Goal: Information Seeking & Learning: Find specific fact

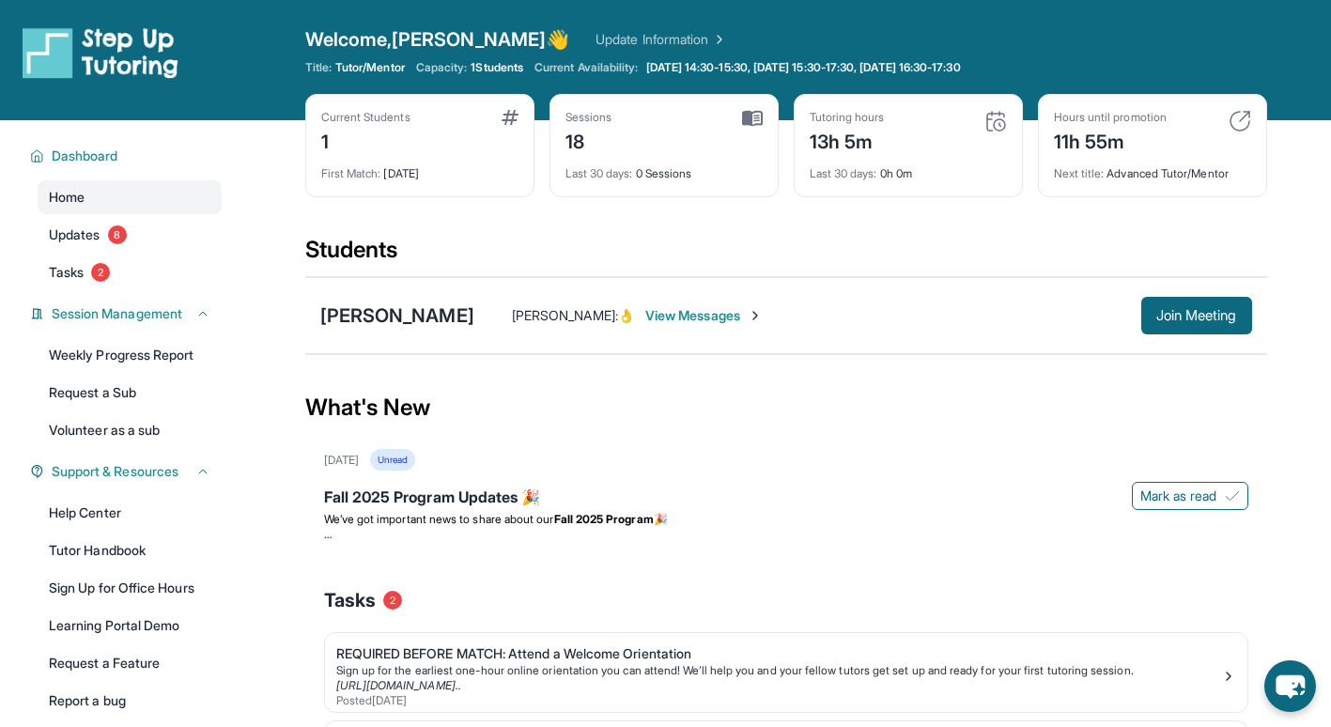
scroll to position [54, 0]
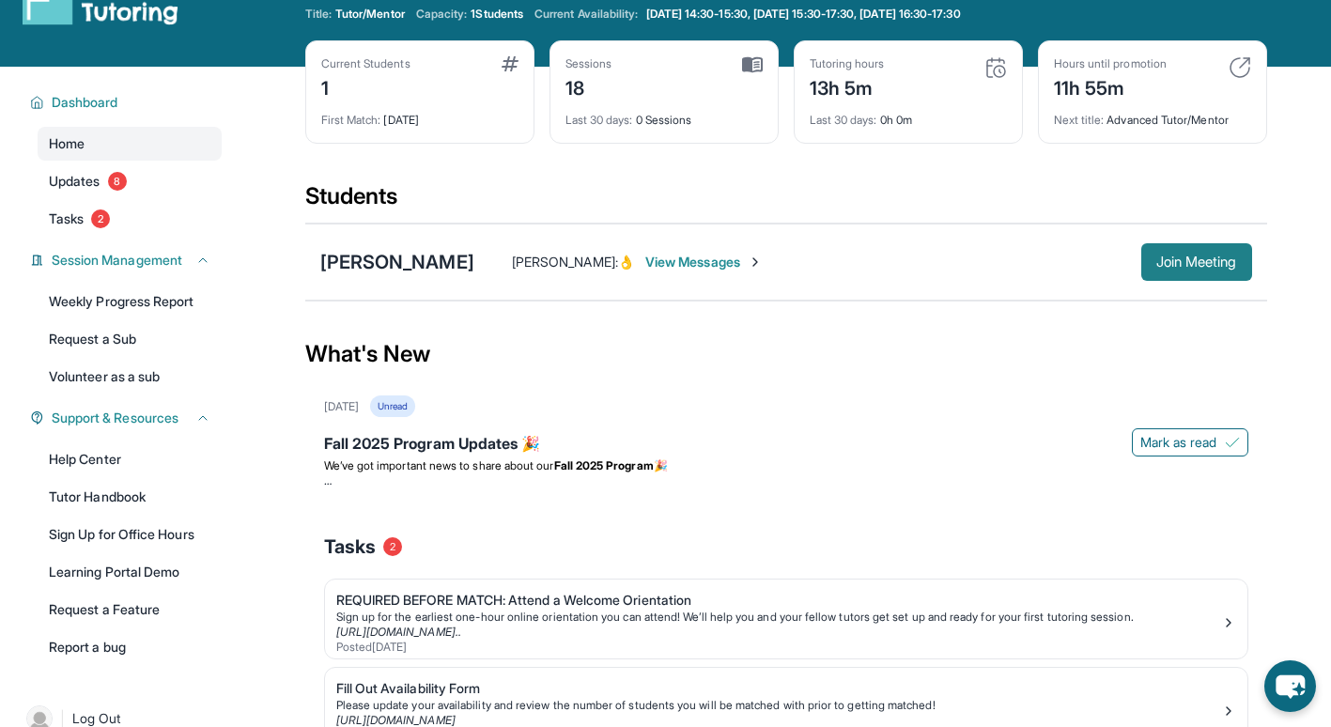
click at [1206, 258] on span "Join Meeting" at bounding box center [1196, 261] width 81 height 11
click at [363, 257] on div "[PERSON_NAME]" at bounding box center [397, 262] width 154 height 26
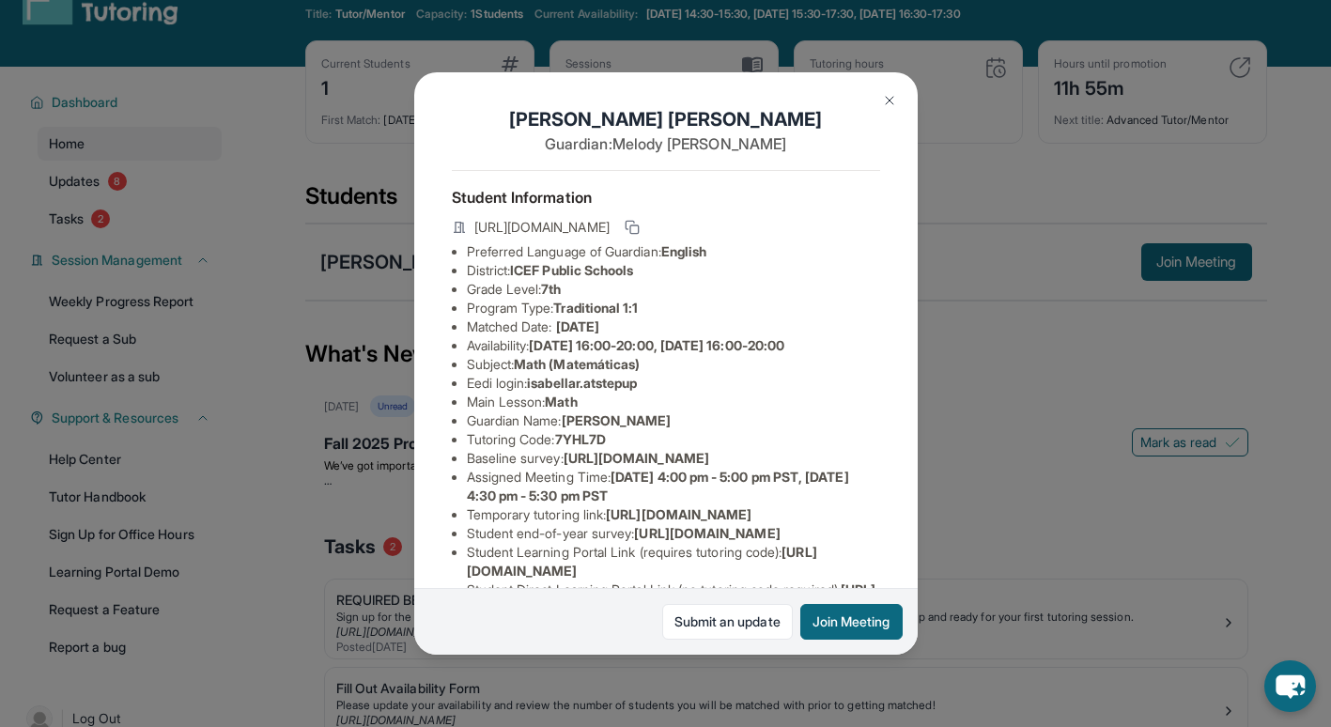
scroll to position [5, 0]
click at [620, 277] on span "ICEF Public Schools" at bounding box center [571, 269] width 123 height 16
drag, startPoint x: 620, startPoint y: 281, endPoint x: 612, endPoint y: 325, distance: 44.8
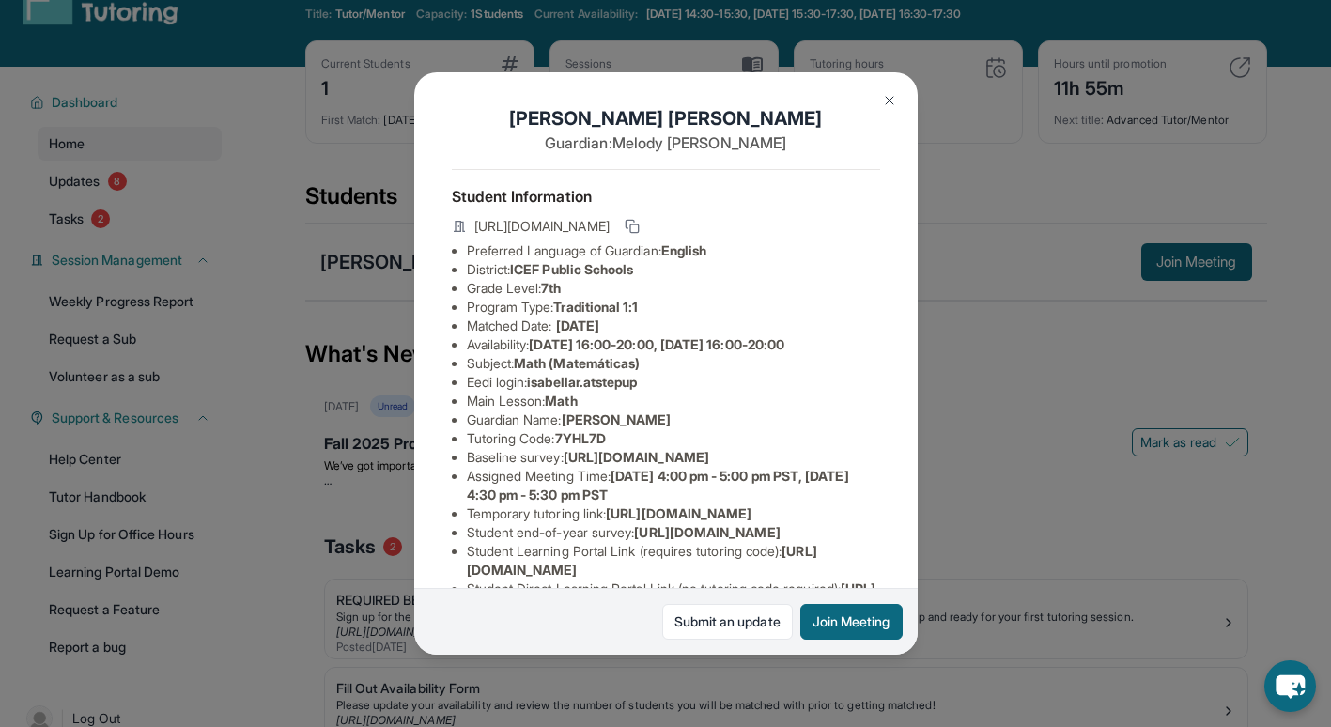
click at [612, 315] on span "Traditional 1:1" at bounding box center [595, 307] width 85 height 16
drag, startPoint x: 612, startPoint y: 325, endPoint x: 594, endPoint y: 368, distance: 46.7
click at [594, 354] on li "Availability: [DATE] 16:00-20:00, [DATE] 16:00-20:00" at bounding box center [673, 344] width 413 height 19
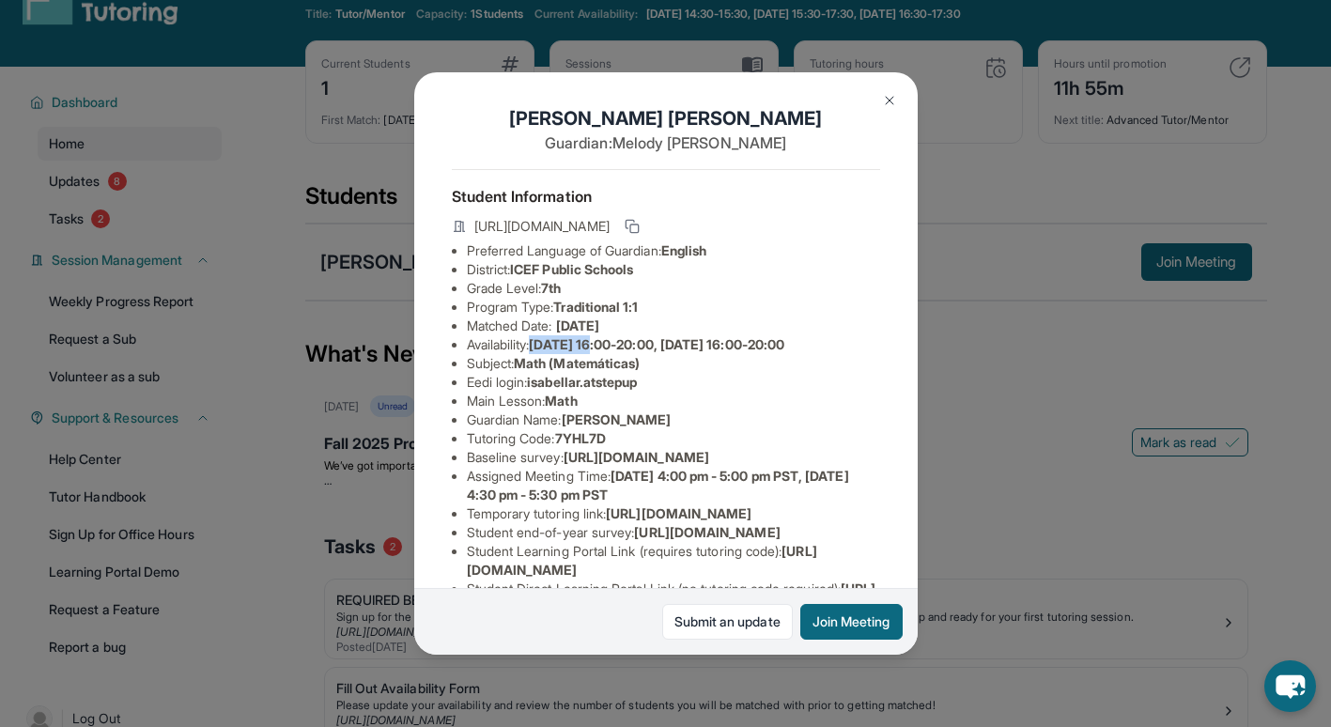
click at [594, 354] on li "Availability: [DATE] 16:00-20:00, [DATE] 16:00-20:00" at bounding box center [673, 344] width 413 height 19
drag, startPoint x: 594, startPoint y: 368, endPoint x: 593, endPoint y: 379, distance: 11.4
click at [593, 371] on span "Math (Matemáticas)" at bounding box center [577, 363] width 126 height 16
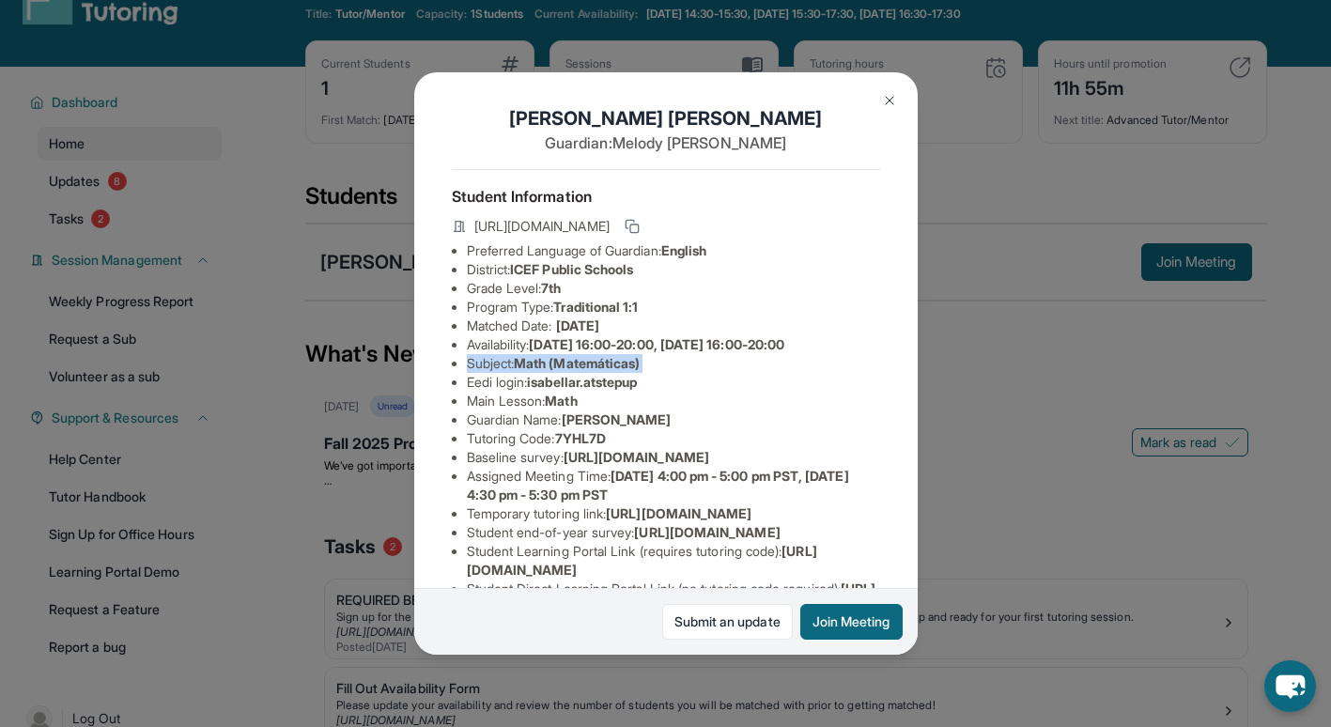
click at [593, 371] on span "Math (Matemáticas)" at bounding box center [577, 363] width 126 height 16
drag, startPoint x: 593, startPoint y: 379, endPoint x: 581, endPoint y: 435, distance: 56.5
click at [581, 427] on span "[PERSON_NAME]" at bounding box center [617, 419] width 110 height 16
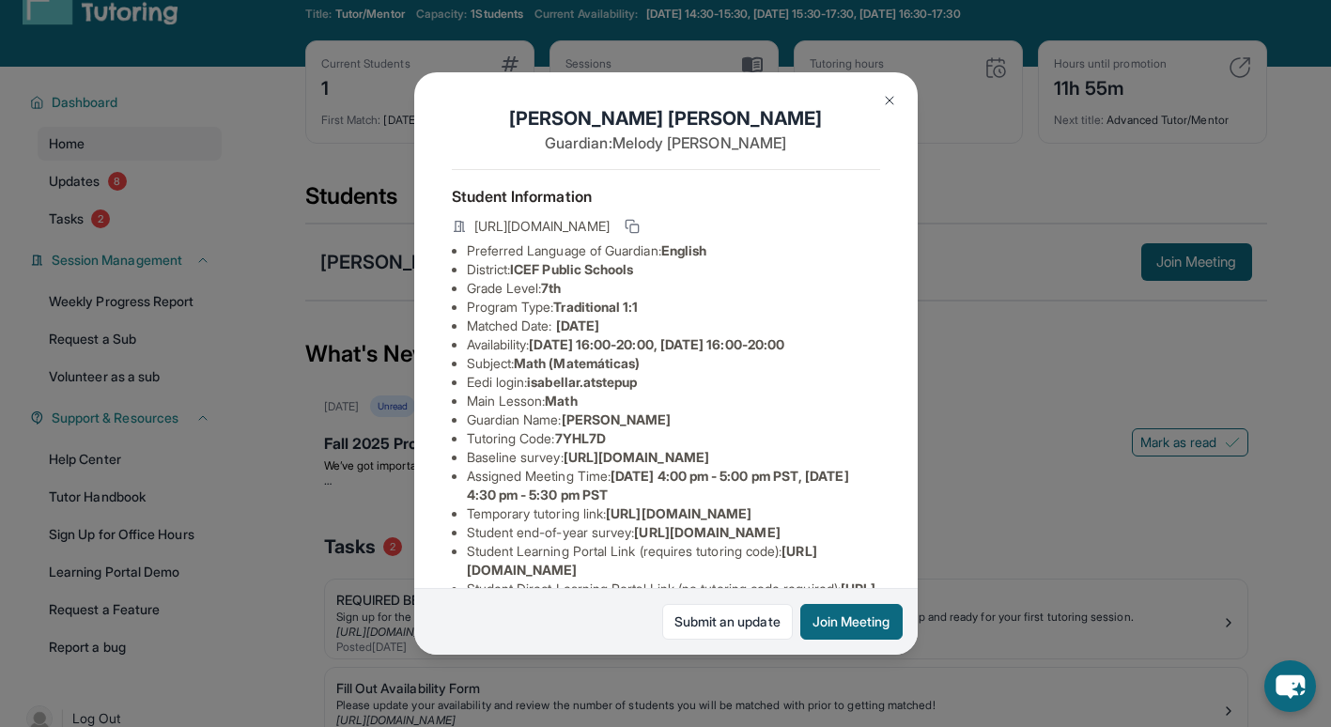
drag, startPoint x: 581, startPoint y: 435, endPoint x: 561, endPoint y: 503, distance: 71.6
click at [563, 465] on span "[URL][DOMAIN_NAME]" at bounding box center [636, 457] width 146 height 16
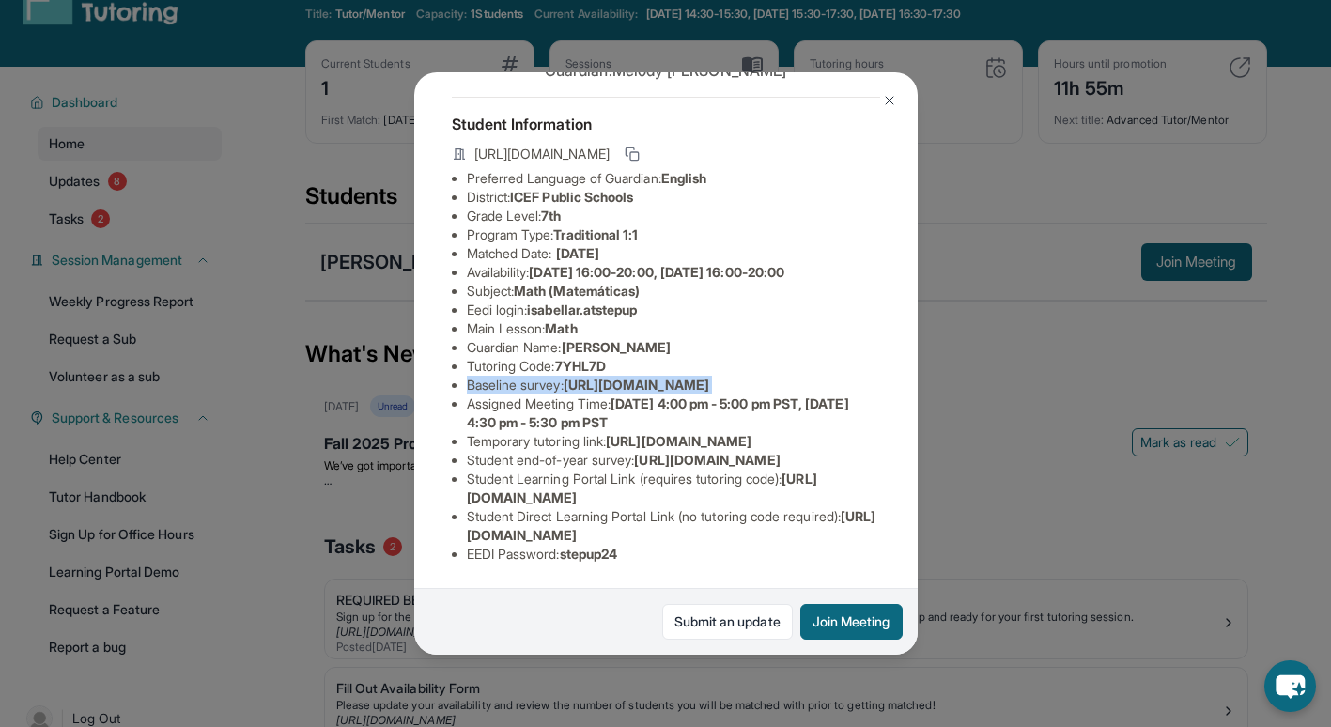
scroll to position [275, 0]
copy li "Baseline survey : [URL][DOMAIN_NAME]"
click at [607, 511] on li "Student Direct Learning Portal Link (no tutoring code required) : [URL][DOMAIN_…" at bounding box center [673, 526] width 413 height 38
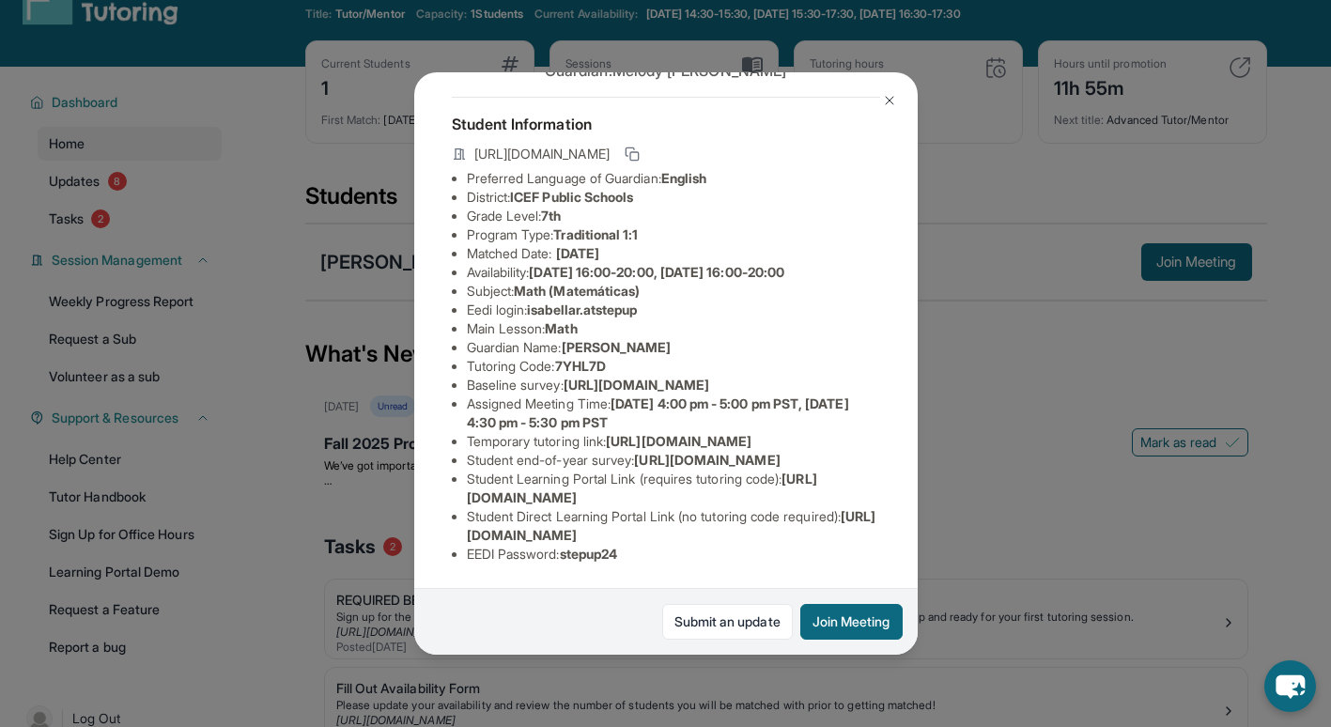
drag, startPoint x: 607, startPoint y: 511, endPoint x: 612, endPoint y: 527, distance: 16.9
click at [612, 527] on span "[URL][DOMAIN_NAME]" at bounding box center [671, 525] width 409 height 35
drag, startPoint x: 612, startPoint y: 527, endPoint x: 553, endPoint y: 442, distance: 103.2
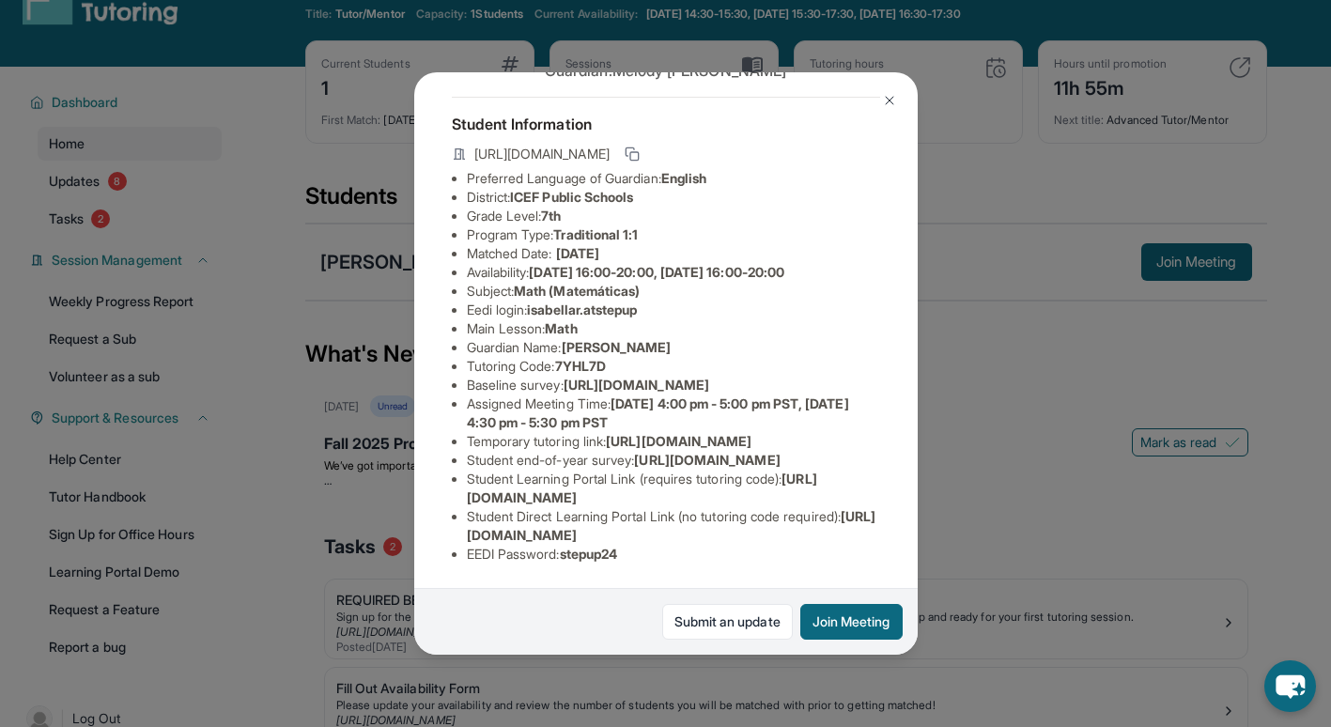
click at [634, 452] on span "[URL][DOMAIN_NAME]" at bounding box center [707, 460] width 146 height 16
click at [889, 98] on img at bounding box center [889, 100] width 15 height 15
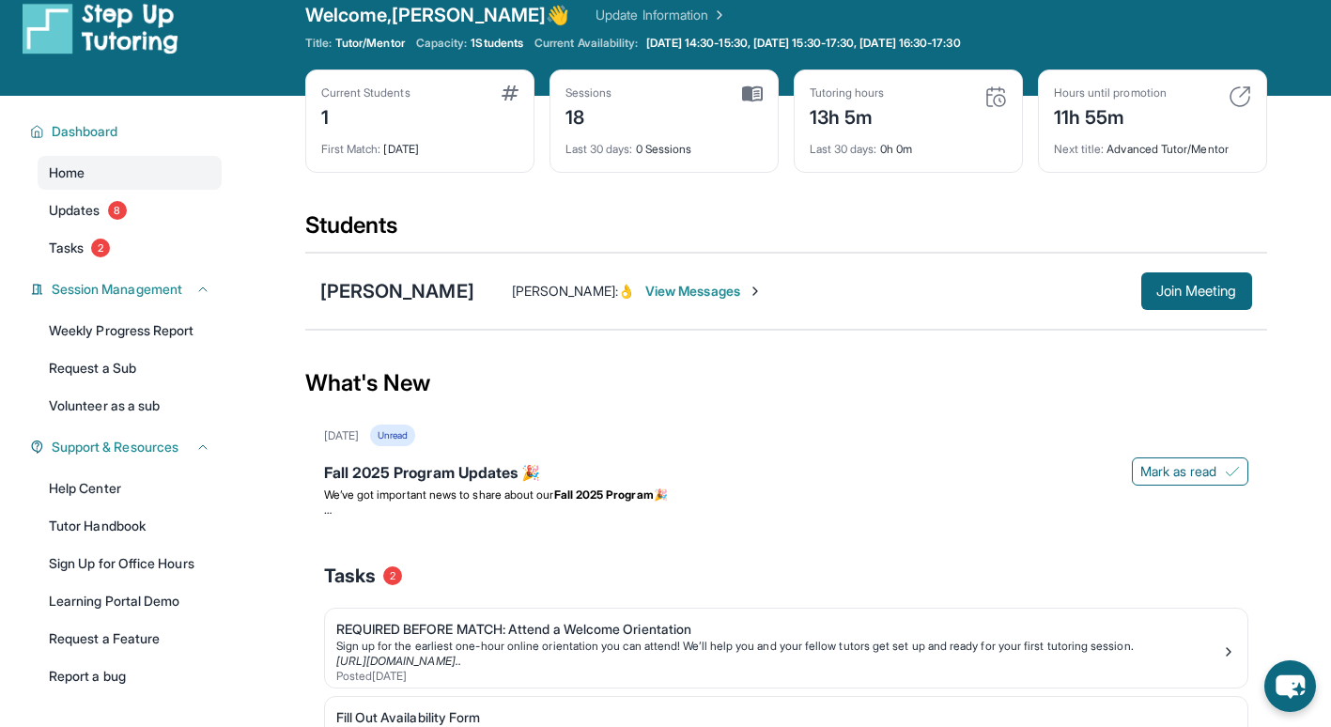
scroll to position [28, 0]
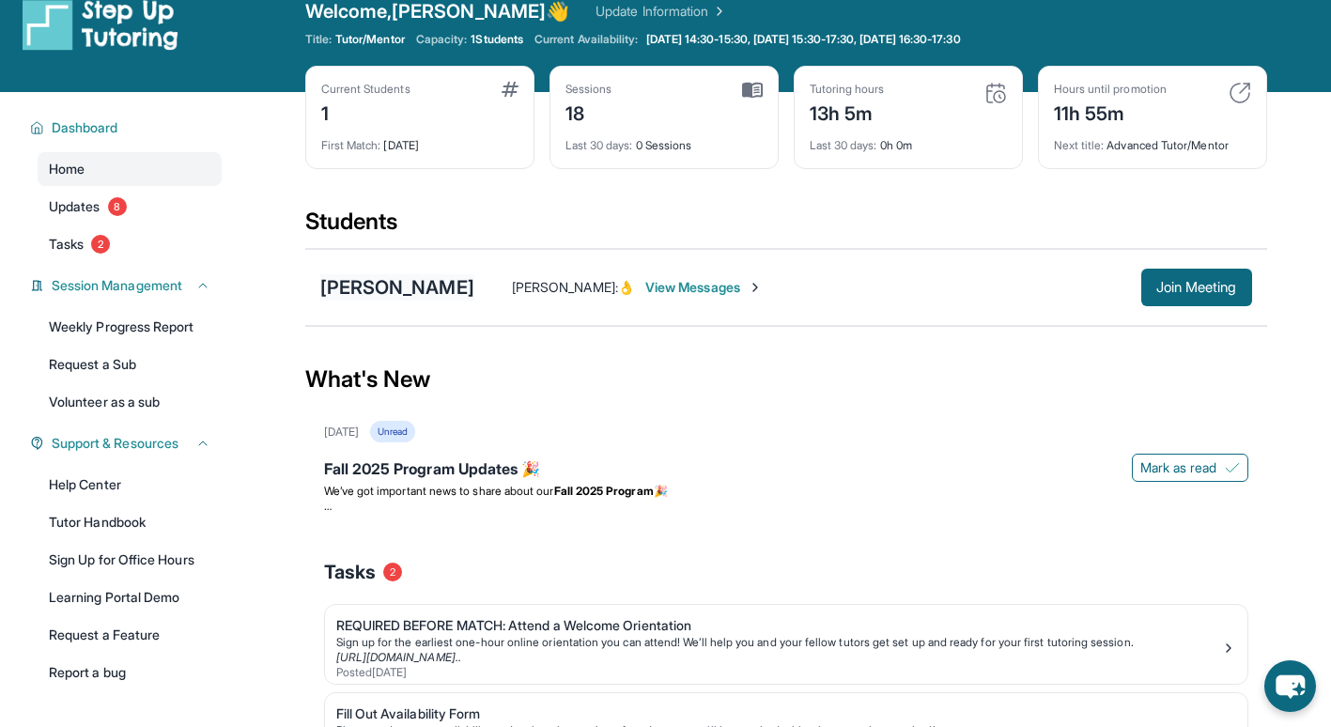
click at [379, 285] on div "[PERSON_NAME]" at bounding box center [397, 287] width 154 height 26
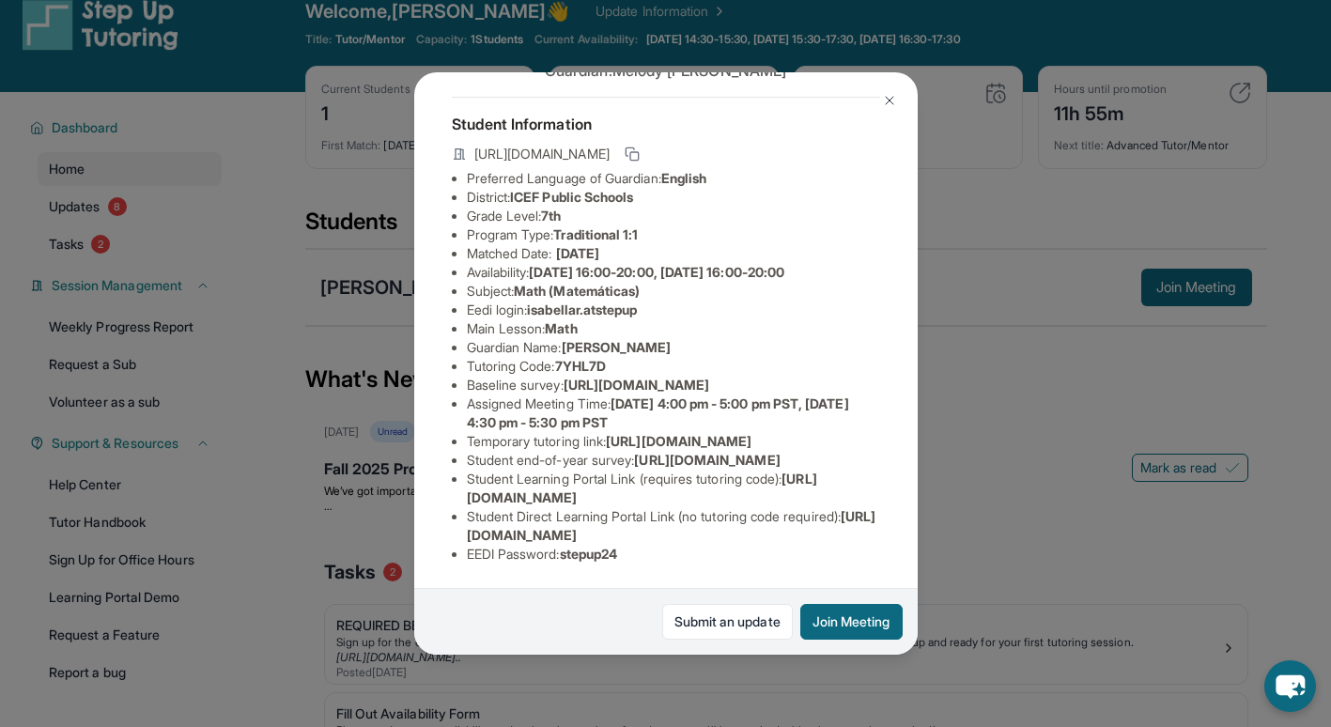
scroll to position [89, 0]
click at [231, 279] on div "[PERSON_NAME] Guardian: [PERSON_NAME] Student Information [URL][DOMAIN_NAME] Pr…" at bounding box center [665, 363] width 1331 height 727
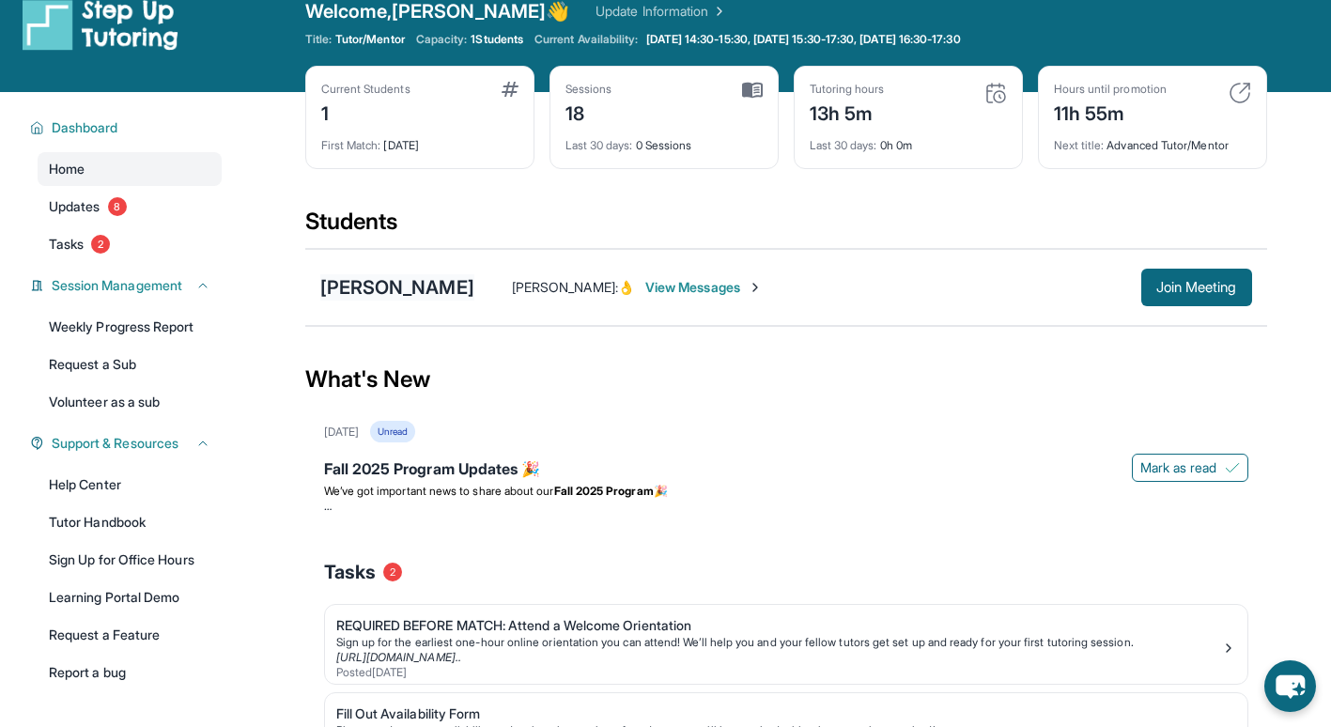
click at [394, 299] on div "[PERSON_NAME]" at bounding box center [397, 287] width 154 height 26
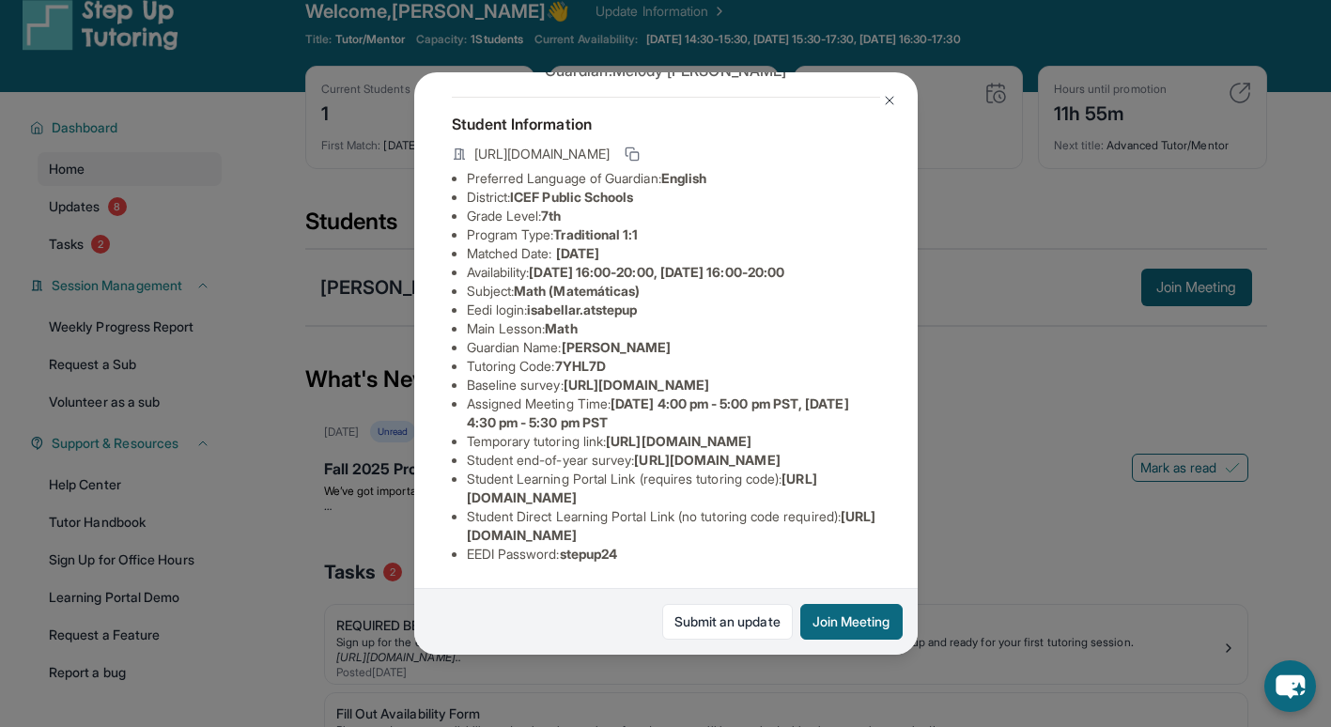
scroll to position [275, 0]
drag, startPoint x: 466, startPoint y: 467, endPoint x: 808, endPoint y: 484, distance: 342.3
click at [808, 484] on ul "Preferred Language of Guardian: English District: ICEF Public Schools Grade Lev…" at bounding box center [666, 366] width 428 height 394
copy li "Student Learning Portal Link (requires tutoring code) : [URL][DOMAIN_NAME]"
click at [419, 323] on div "[PERSON_NAME] Guardian: [PERSON_NAME] Student Information [URL][DOMAIN_NAME] Pr…" at bounding box center [665, 362] width 503 height 581
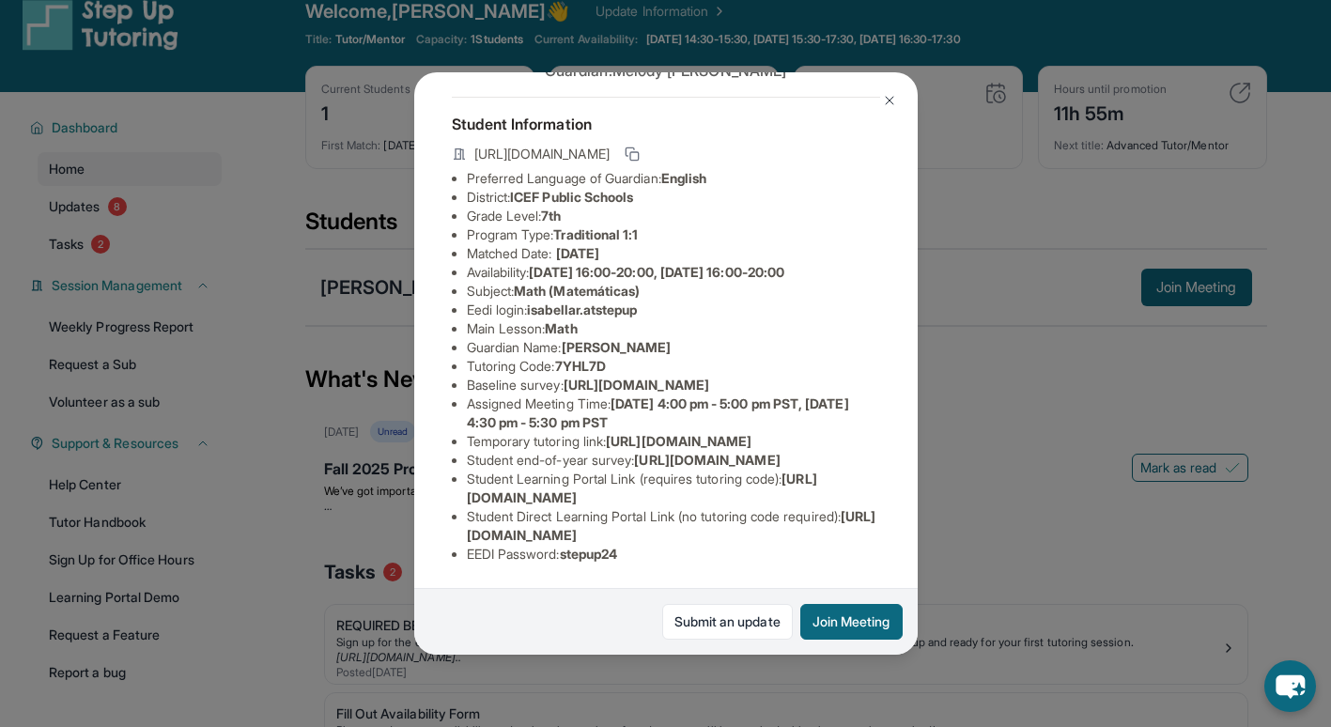
scroll to position [225, 0]
drag, startPoint x: 464, startPoint y: 229, endPoint x: 624, endPoint y: 239, distance: 159.9
click at [624, 239] on ul "Preferred Language of Guardian: English District: ICEF Public Schools Grade Lev…" at bounding box center [666, 366] width 428 height 394
copy li "Tutoring Code : 7YHL7D"
click at [718, 432] on li "Temporary tutoring link : [URL][DOMAIN_NAME]" at bounding box center [673, 441] width 413 height 19
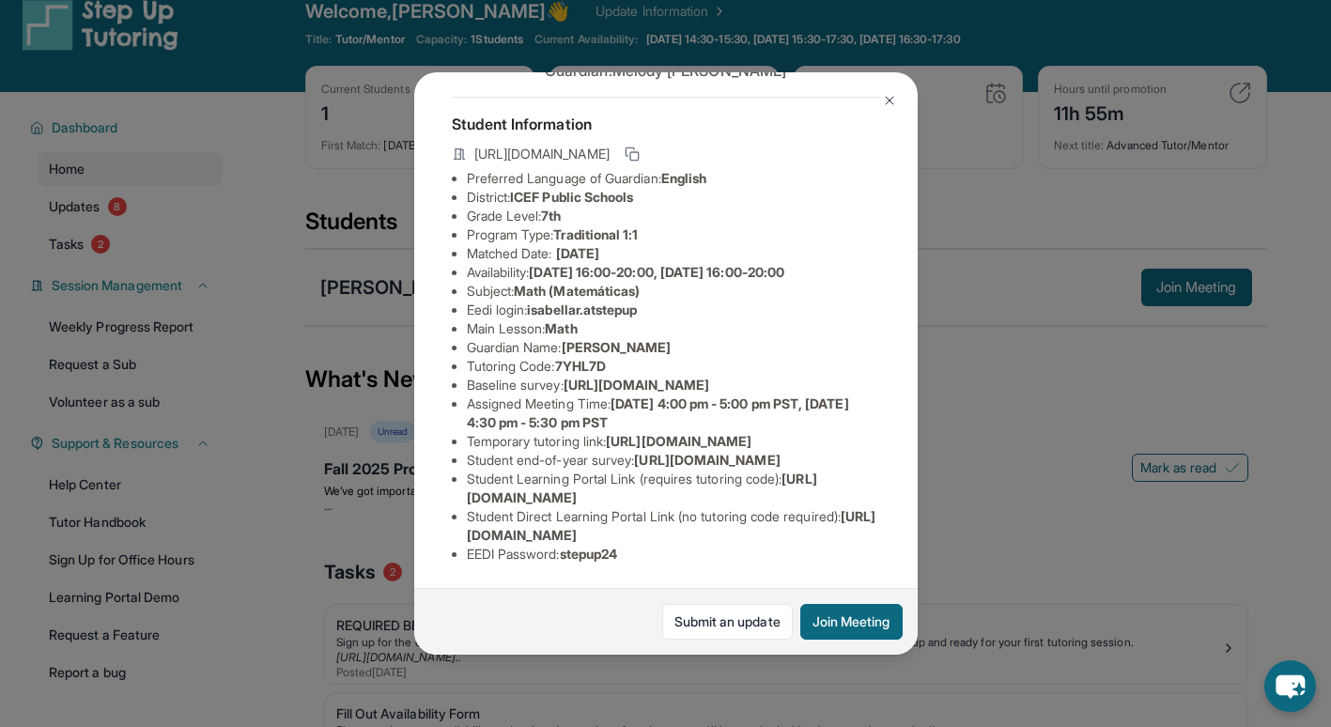
click at [660, 377] on span "[URL][DOMAIN_NAME]" at bounding box center [636, 385] width 146 height 16
drag, startPoint x: 660, startPoint y: 278, endPoint x: 654, endPoint y: 301, distance: 23.5
click at [654, 377] on span "[URL][DOMAIN_NAME]" at bounding box center [636, 385] width 146 height 16
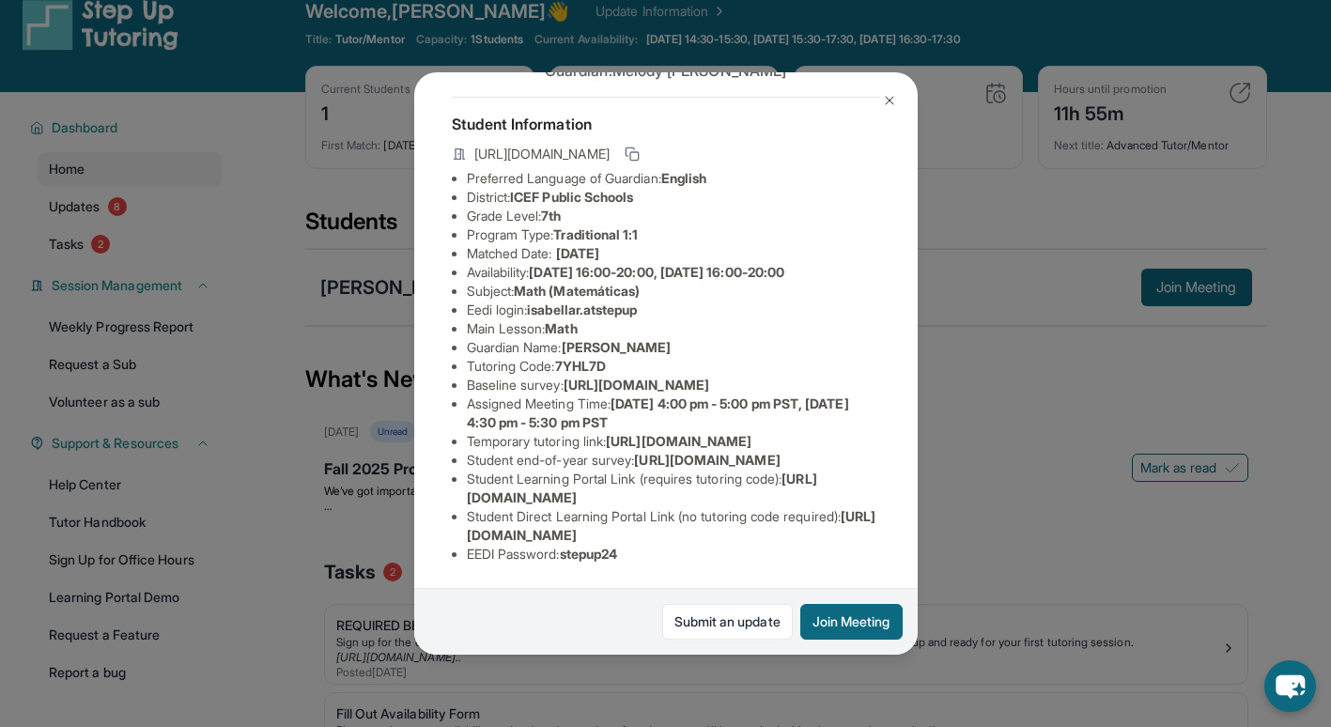
click at [606, 433] on span "[URL][DOMAIN_NAME]" at bounding box center [679, 441] width 146 height 16
click at [608, 301] on span "isabellar.atstepup" at bounding box center [582, 309] width 110 height 16
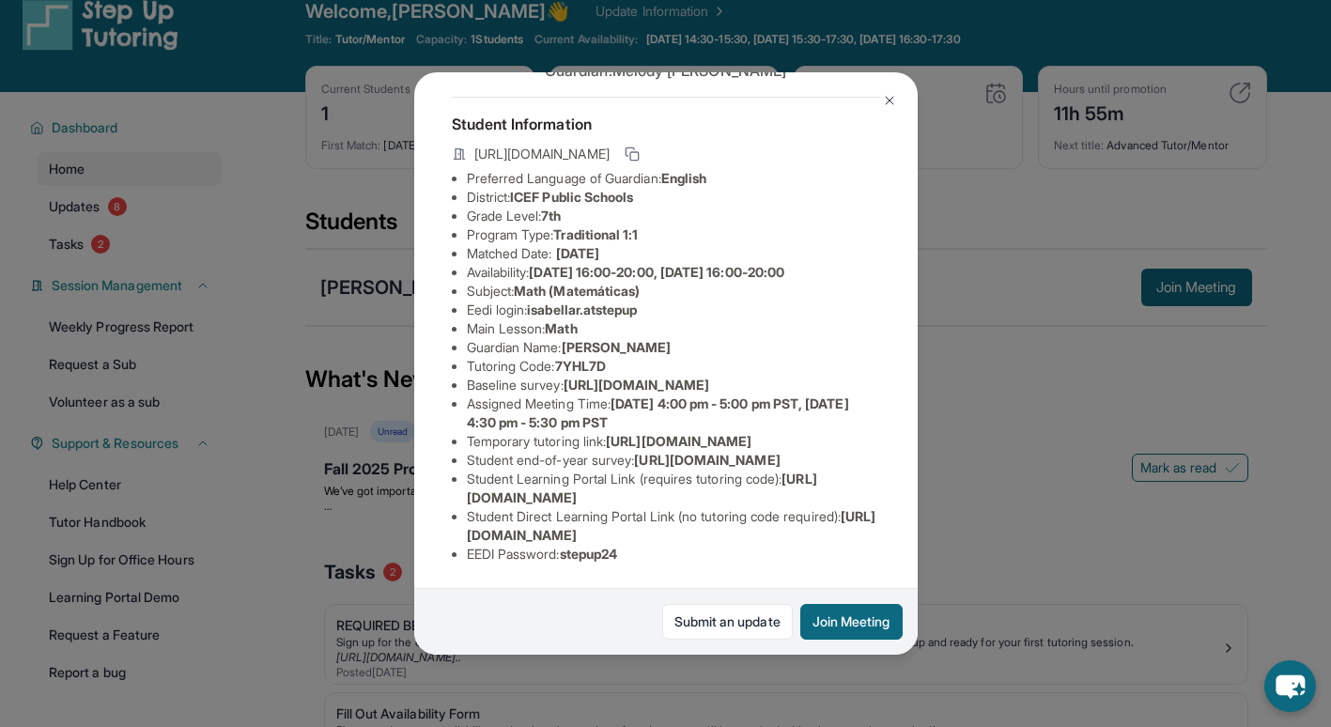
drag, startPoint x: 608, startPoint y: 211, endPoint x: 675, endPoint y: 296, distance: 108.2
click at [675, 376] on li "Baseline survey : [URL][DOMAIN_NAME]" at bounding box center [673, 385] width 413 height 19
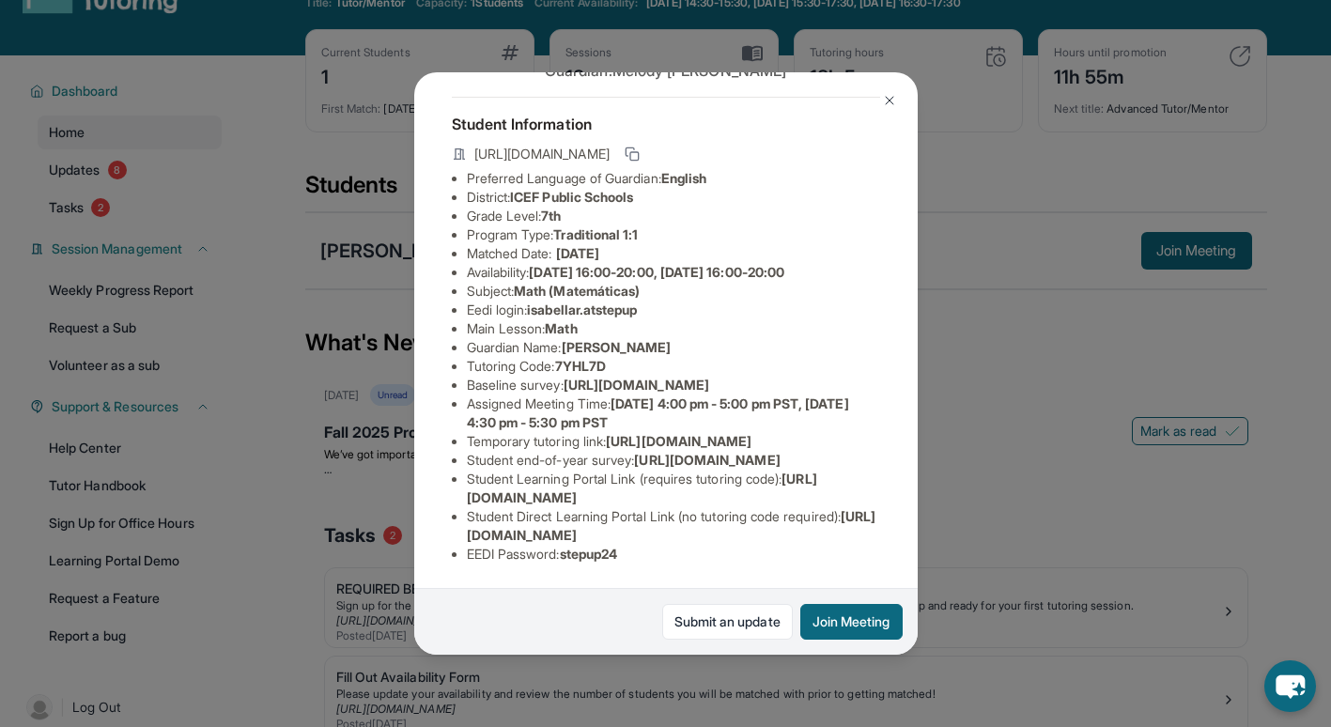
scroll to position [251, 0]
drag, startPoint x: 571, startPoint y: 569, endPoint x: 658, endPoint y: 561, distance: 87.8
click at [658, 561] on li "EEDI Password : stepup24" at bounding box center [673, 554] width 413 height 19
drag, startPoint x: 529, startPoint y: 133, endPoint x: 603, endPoint y: 133, distance: 74.2
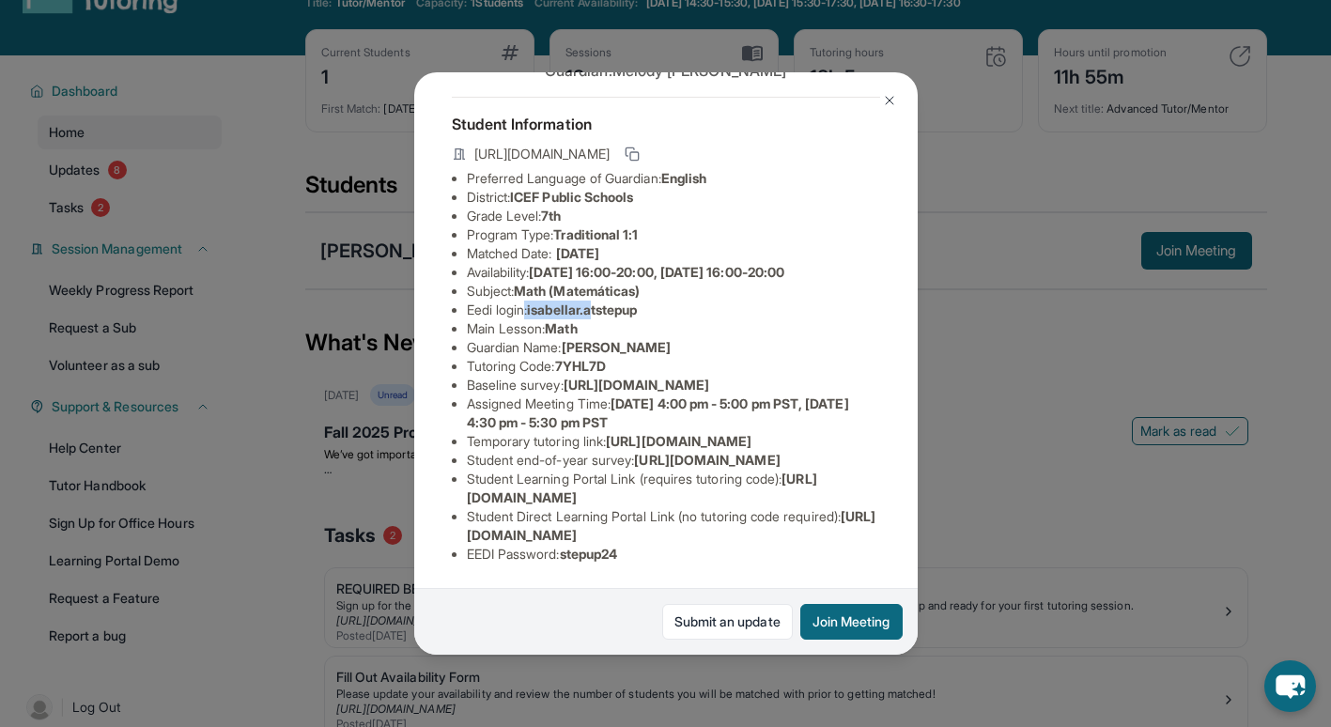
click at [603, 301] on li "Eedi login : isabellar.atstepup" at bounding box center [673, 310] width 413 height 19
drag, startPoint x: 603, startPoint y: 133, endPoint x: 526, endPoint y: 162, distance: 82.3
click at [526, 319] on li "Main Lesson : Math" at bounding box center [673, 328] width 413 height 19
drag, startPoint x: 526, startPoint y: 162, endPoint x: 665, endPoint y: 142, distance: 140.5
click at [665, 301] on li "Eedi login : isabellar.atstepup" at bounding box center [673, 310] width 413 height 19
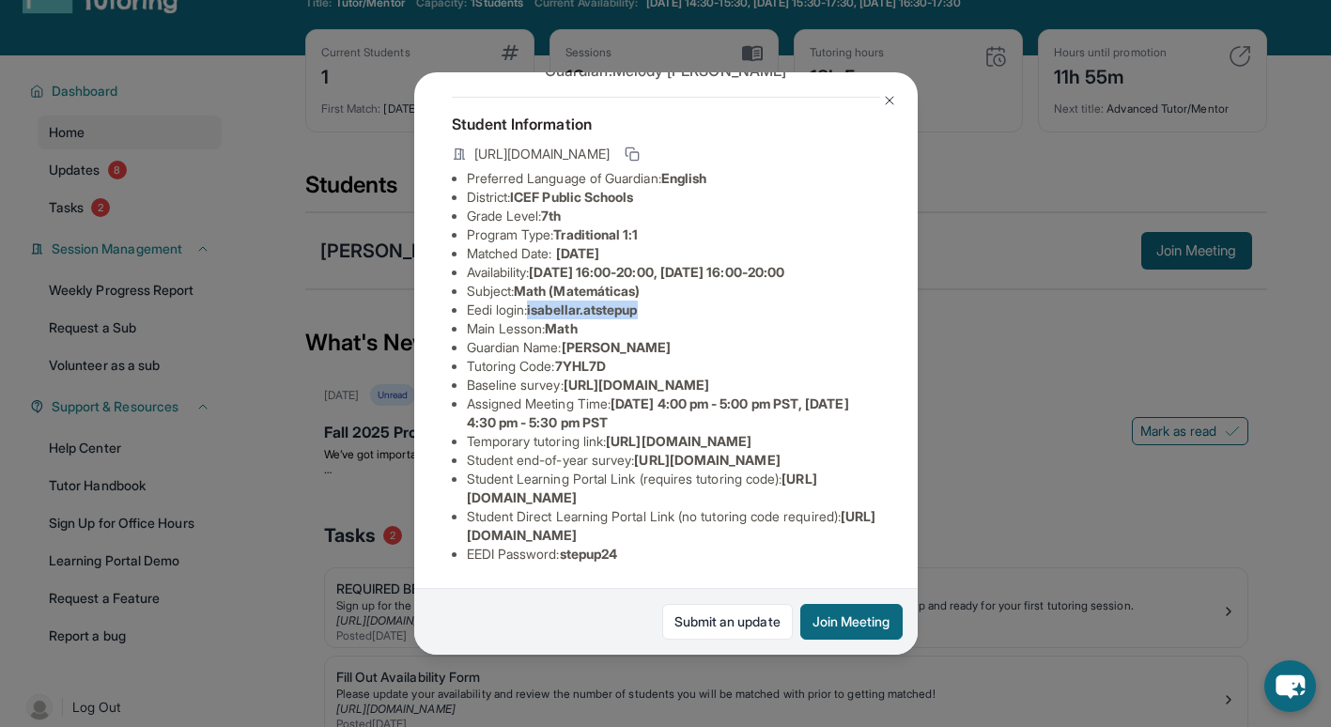
copy span "isabellar.atstepup"
drag, startPoint x: 566, startPoint y: 554, endPoint x: 647, endPoint y: 559, distance: 80.9
click at [647, 559] on li "EEDI Password : stepup24" at bounding box center [673, 554] width 413 height 19
copy span "stepup24"
click at [588, 451] on li "Student end-of-year survey : [URL][DOMAIN_NAME]" at bounding box center [673, 460] width 413 height 19
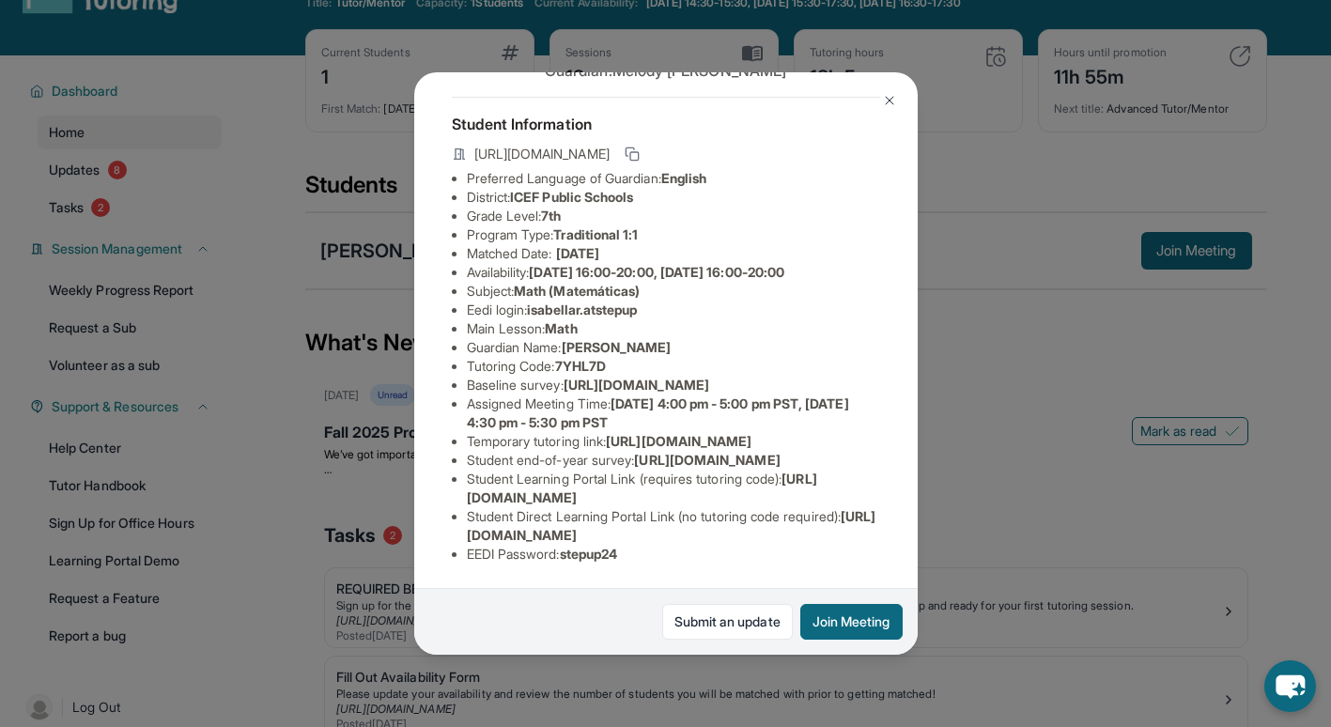
scroll to position [275, 0]
click at [368, 385] on div "[PERSON_NAME] Guardian: [PERSON_NAME] Student Information [URL][DOMAIN_NAME] Pr…" at bounding box center [665, 363] width 1331 height 727
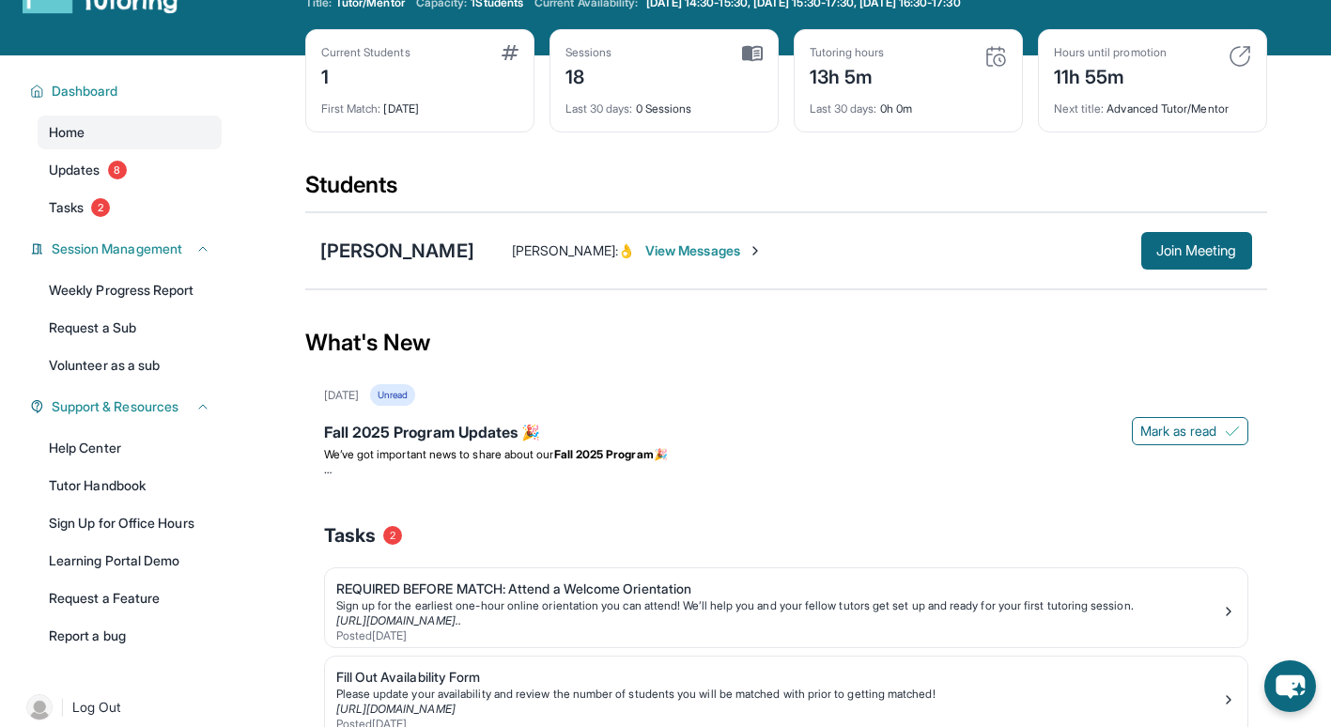
scroll to position [185, 0]
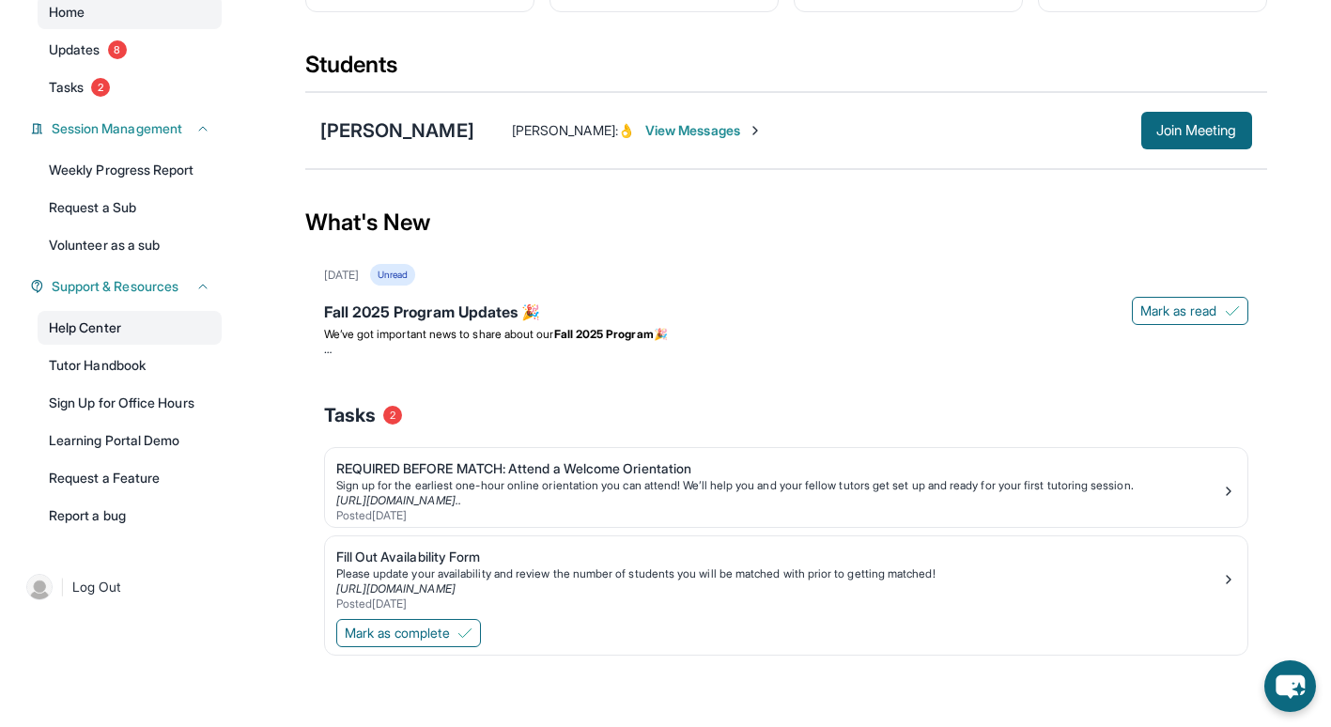
click at [121, 342] on link "Help Center" at bounding box center [130, 328] width 184 height 34
